Goal: Information Seeking & Learning: Find specific fact

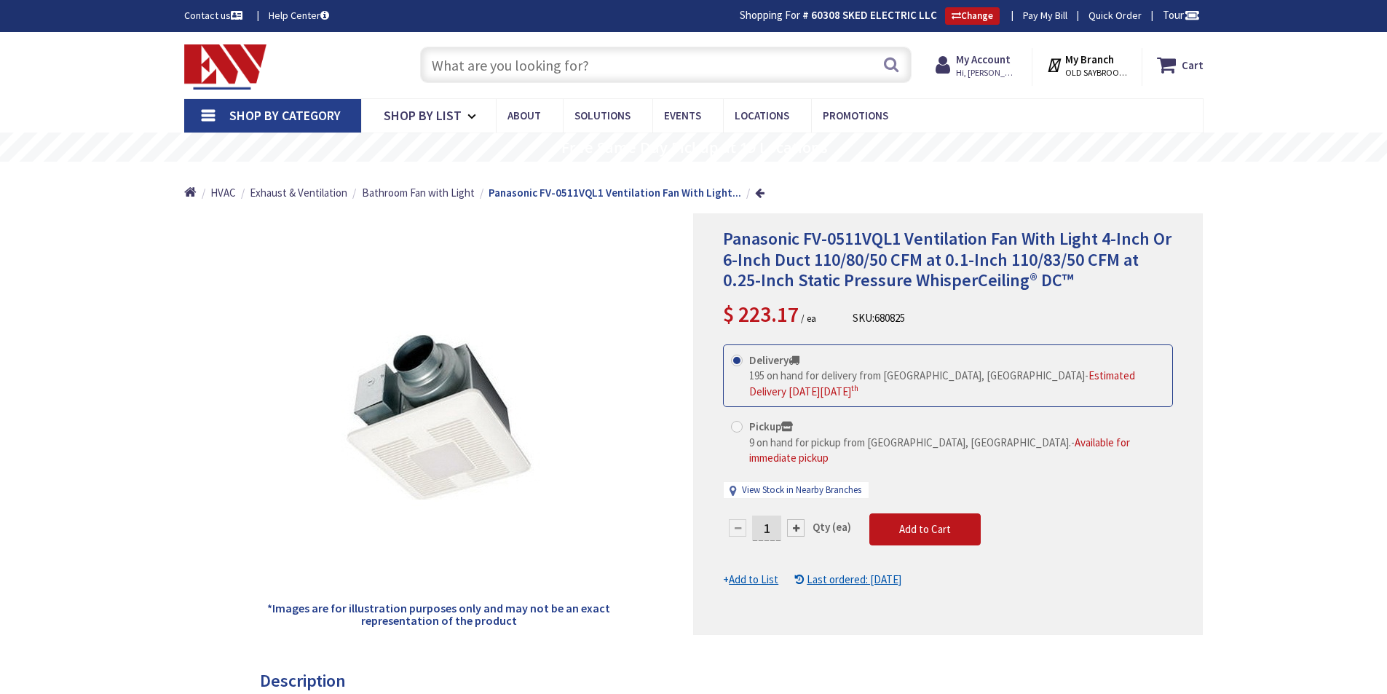
click at [572, 61] on input "text" at bounding box center [665, 65] width 491 height 36
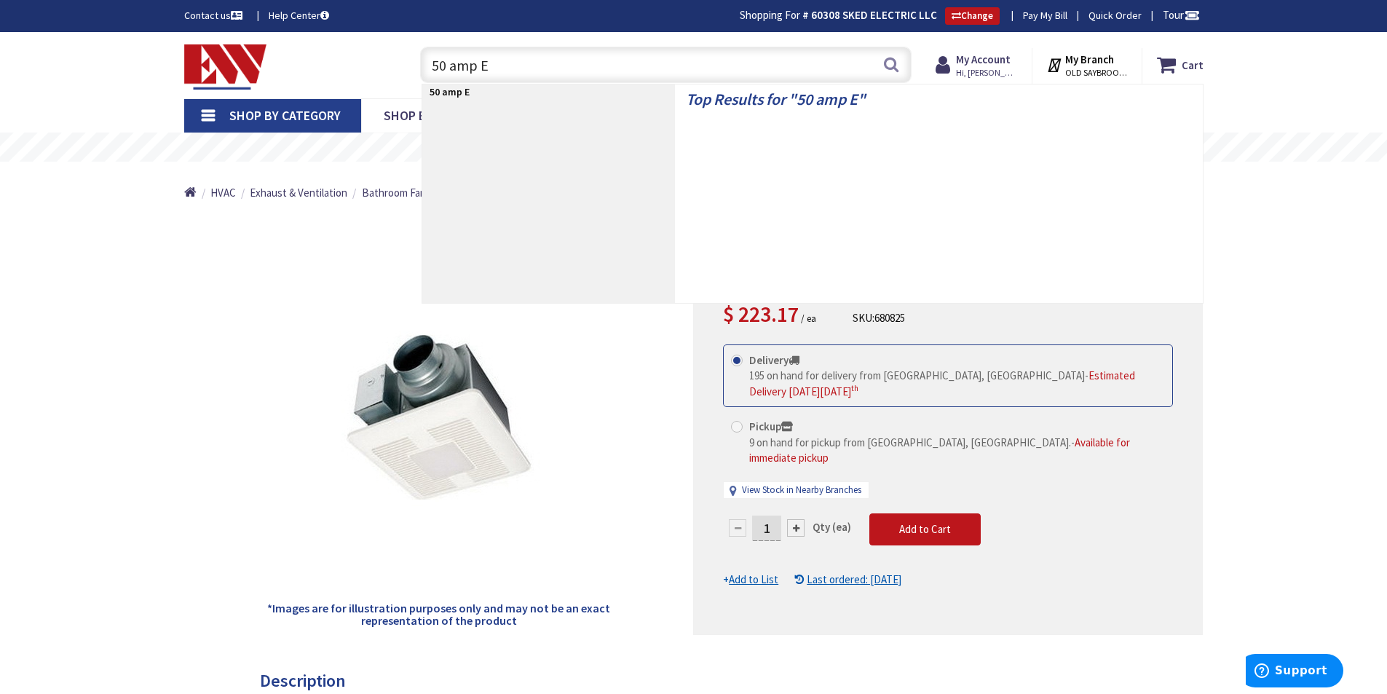
type input "50 amp EV"
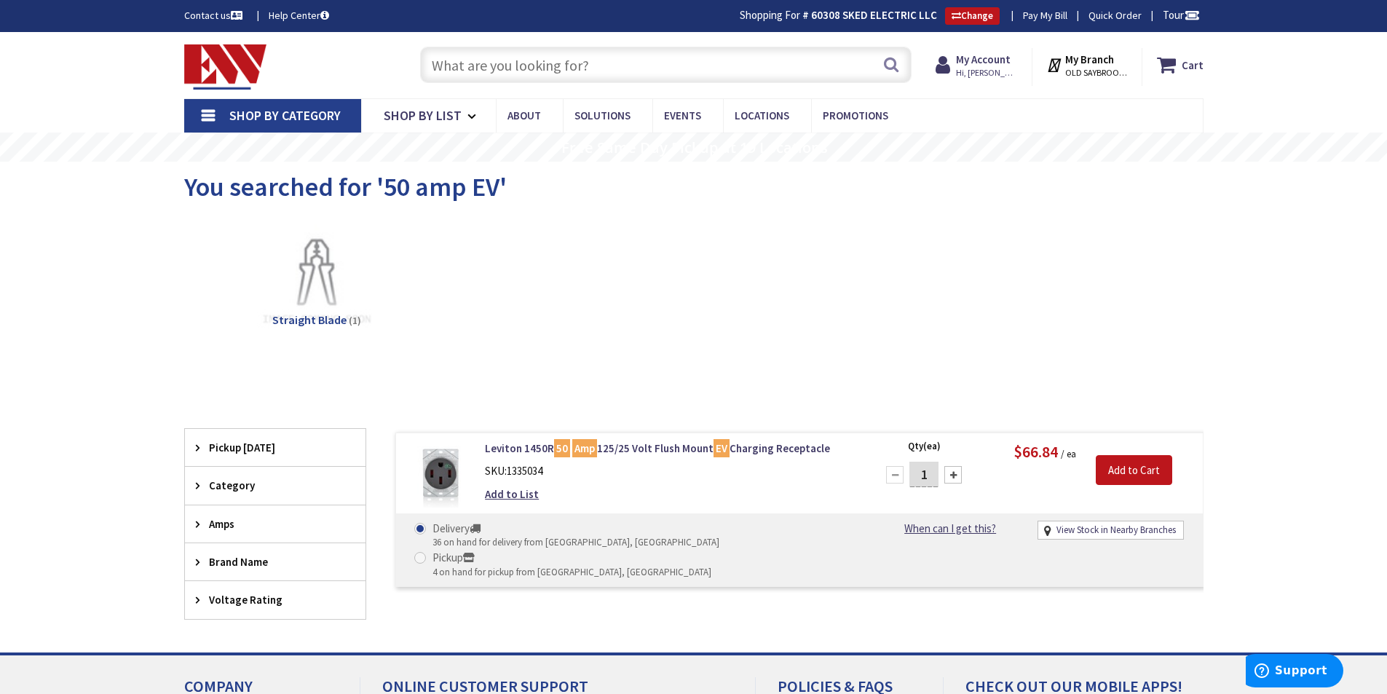
click at [526, 68] on input "text" at bounding box center [665, 65] width 491 height 36
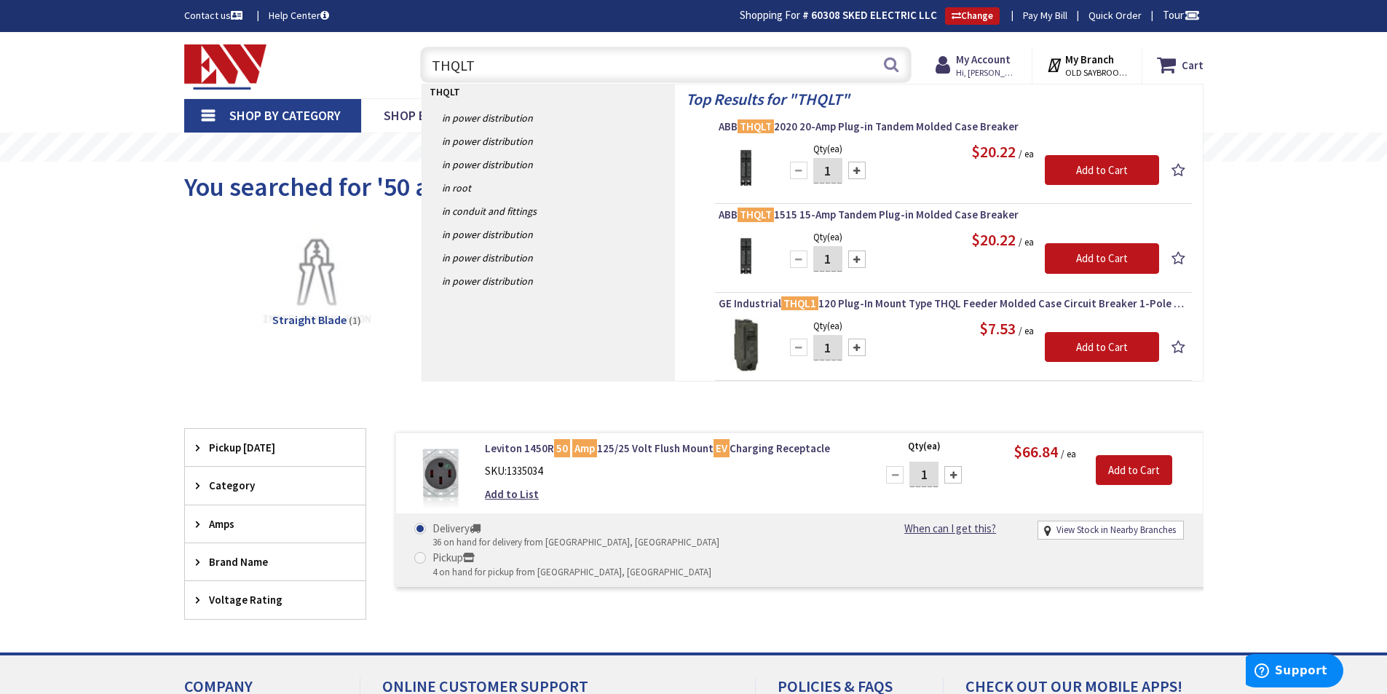
click at [539, 67] on input "THQLT" at bounding box center [665, 65] width 491 height 36
type input "T"
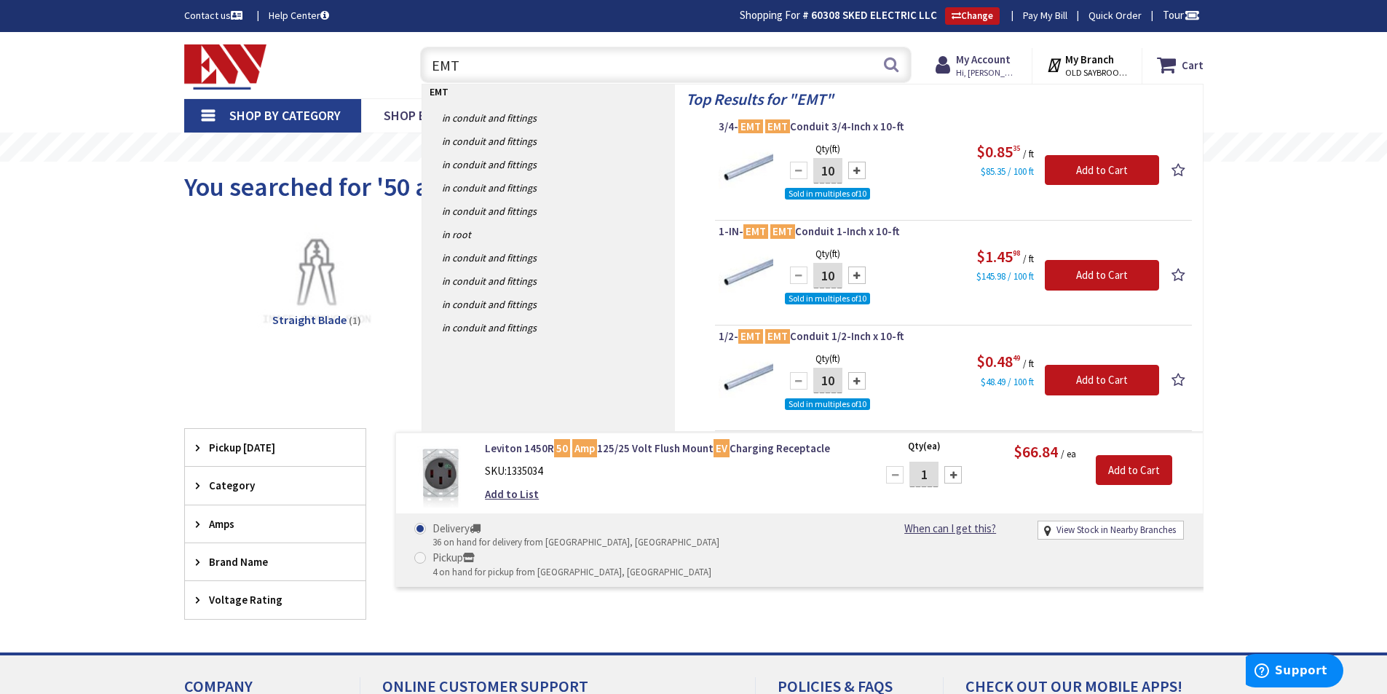
click at [494, 69] on input "EMT" at bounding box center [665, 65] width 491 height 36
type input "E"
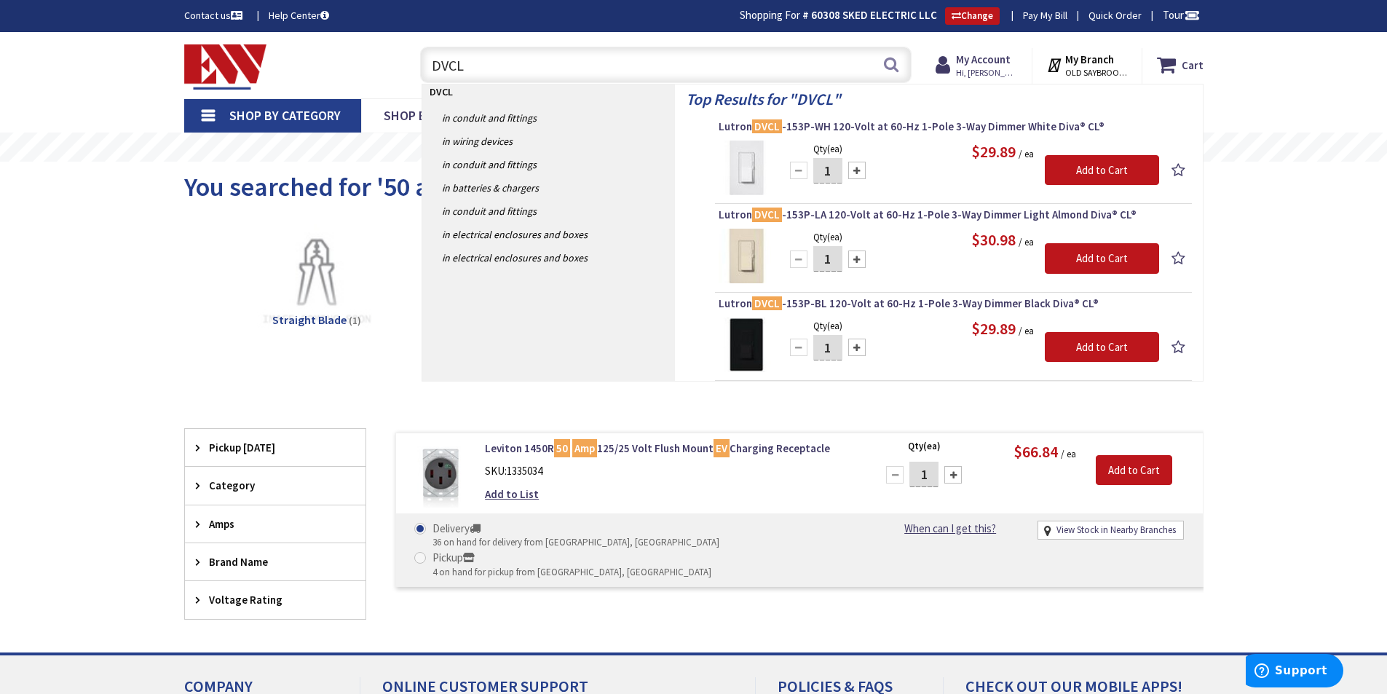
click at [505, 64] on input "DVCL" at bounding box center [665, 65] width 491 height 36
type input "D"
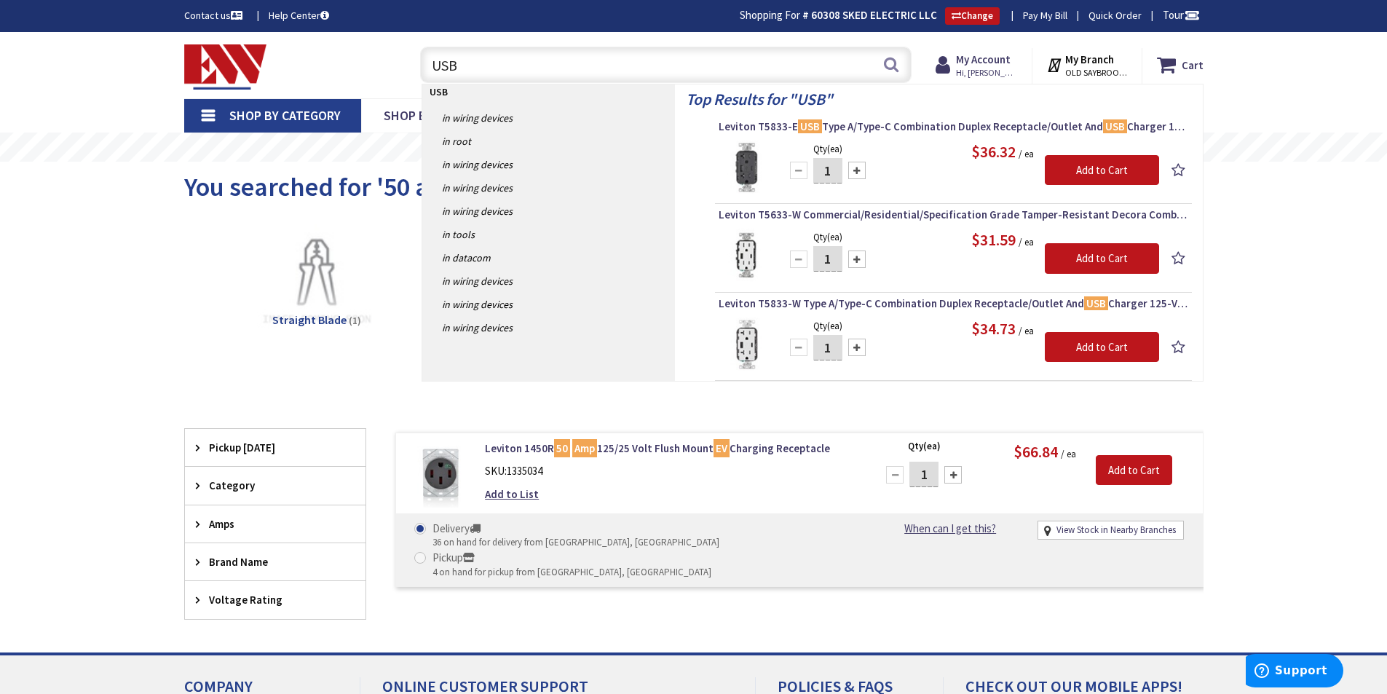
click at [545, 73] on input "USB" at bounding box center [665, 65] width 491 height 36
type input "U"
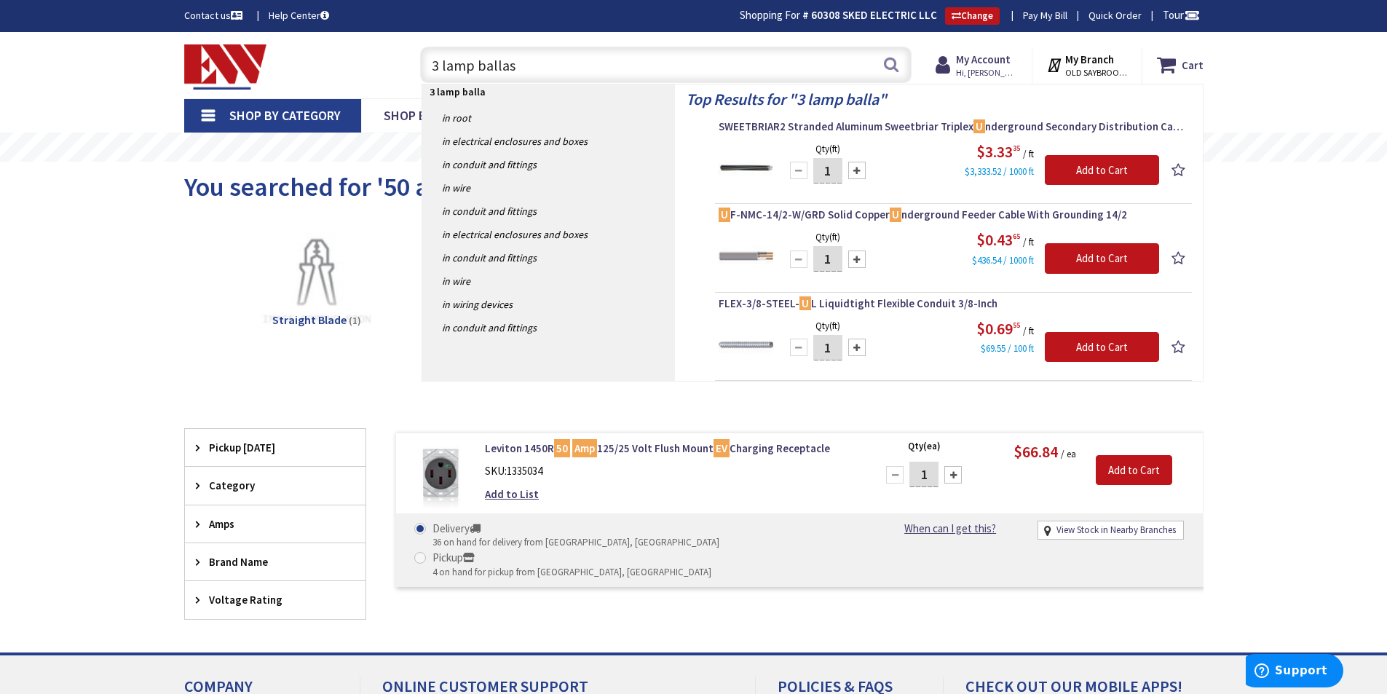
type input "3 lamp ballast"
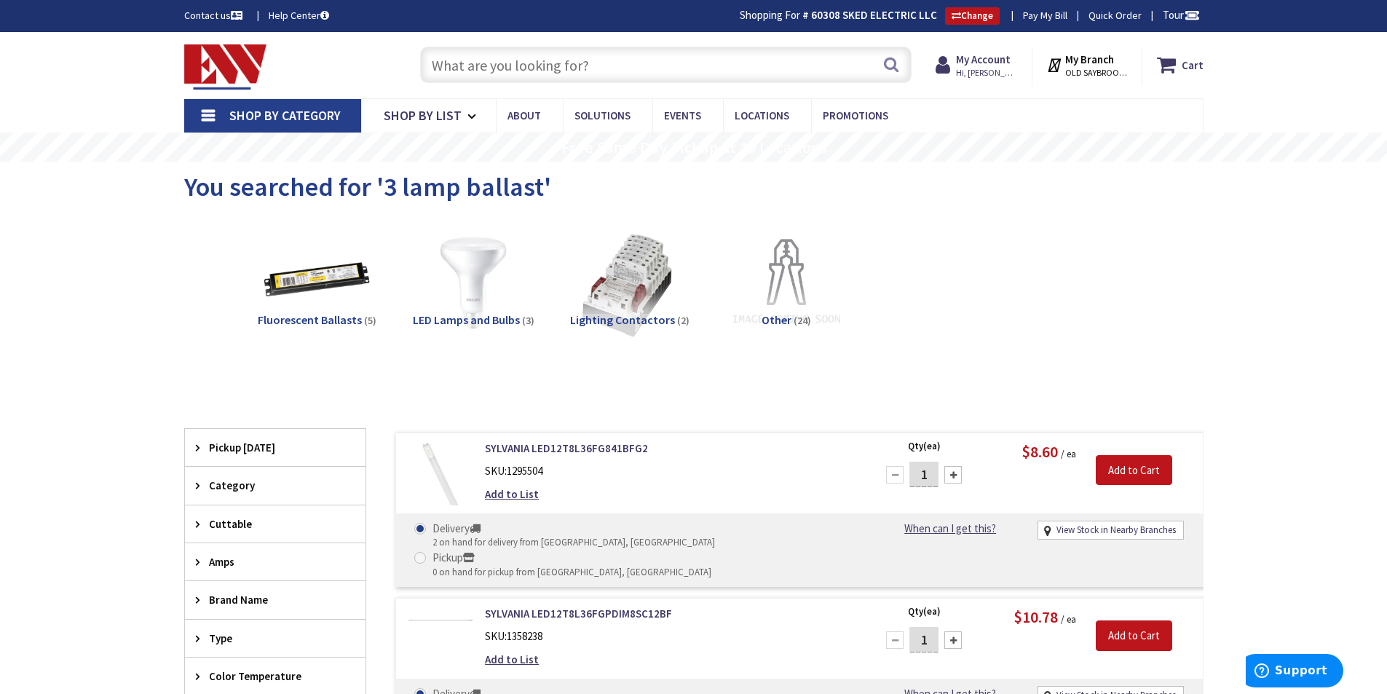
click at [541, 58] on input "text" at bounding box center [665, 65] width 491 height 36
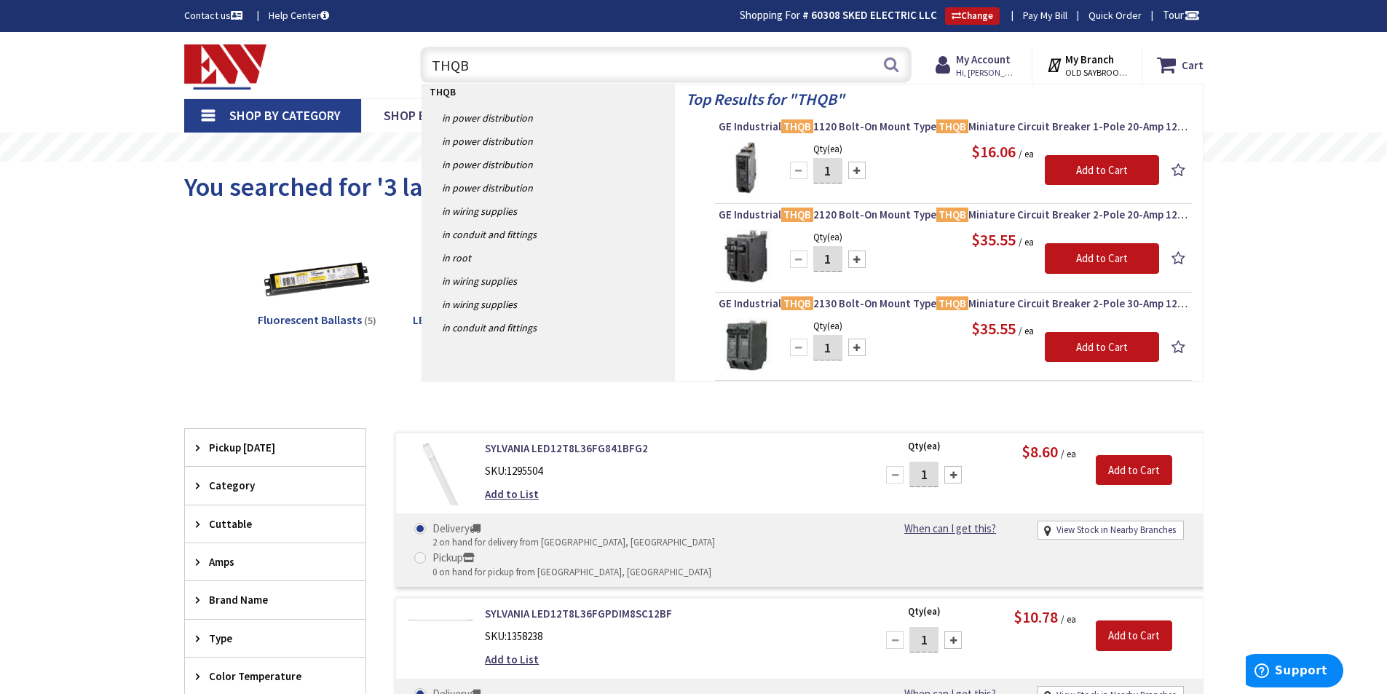
type input "THQB"
